Goal: Task Accomplishment & Management: Use online tool/utility

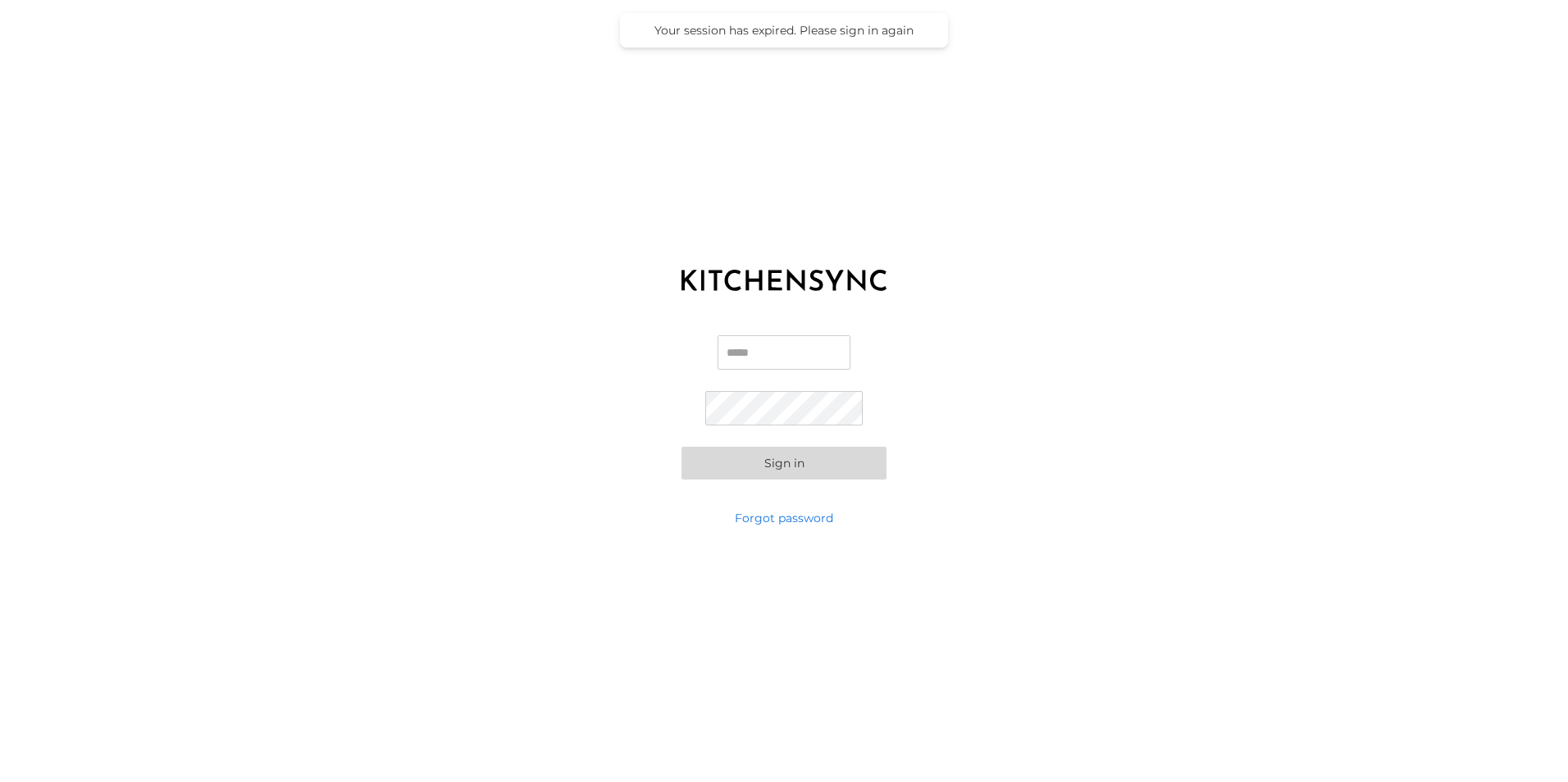
type input "**********"
click at [692, 456] on button "Sign in" at bounding box center [784, 463] width 205 height 33
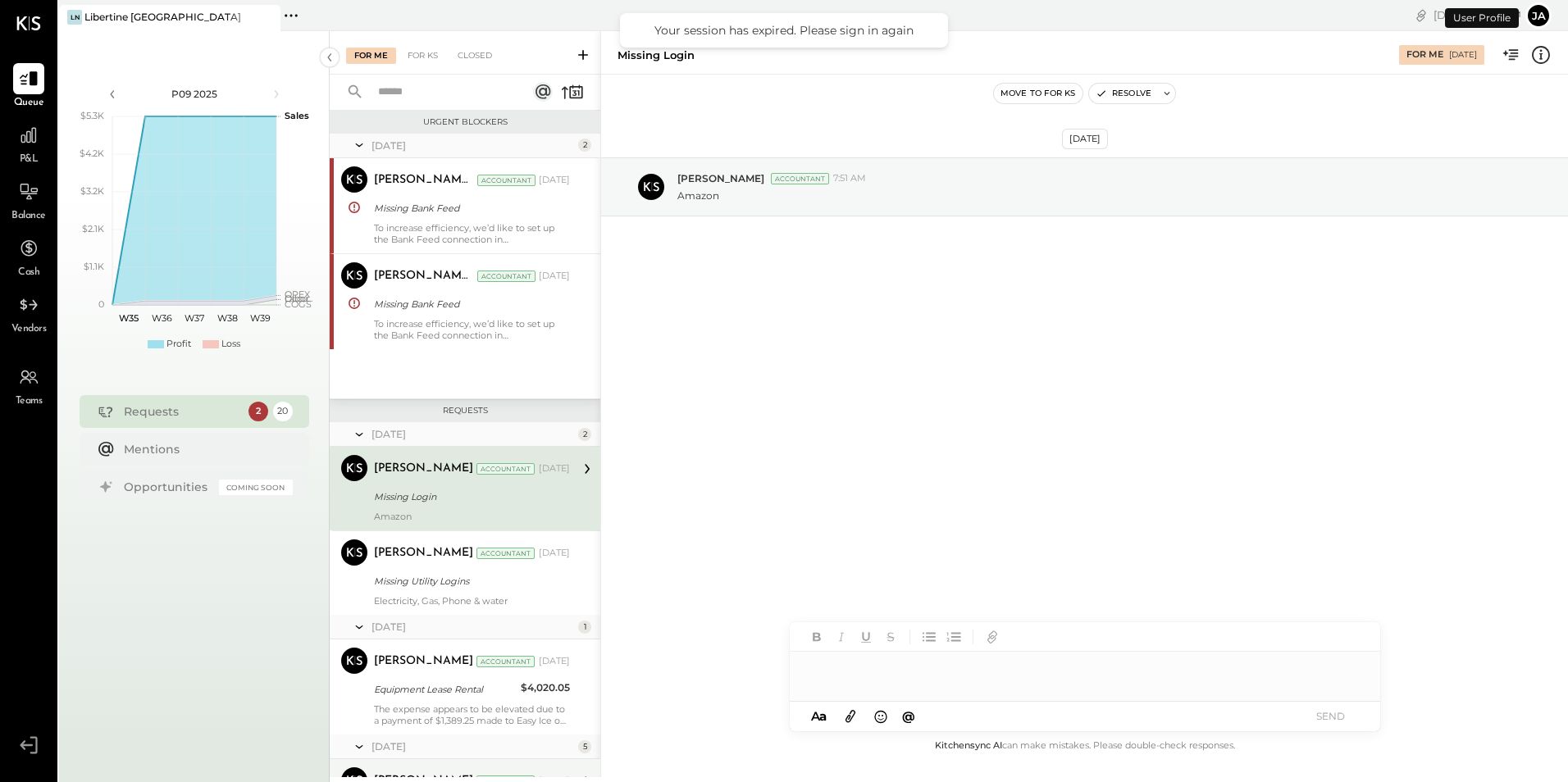
scroll to position [44, 0]
